Goal: Find specific page/section: Find specific page/section

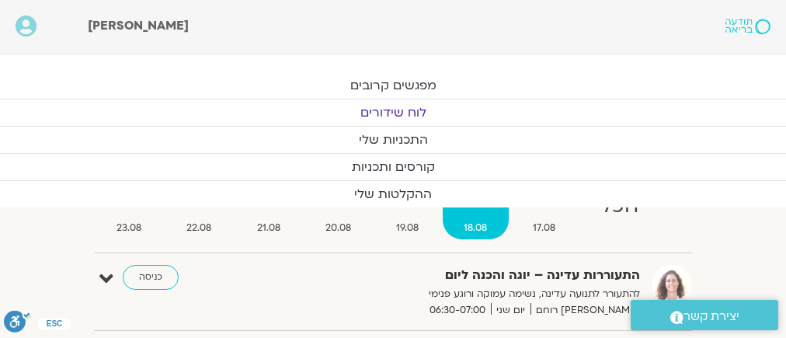
click at [388, 106] on link "לוח שידורים" at bounding box center [393, 112] width 786 height 26
click at [542, 221] on span "17.08" at bounding box center [544, 228] width 65 height 16
